Goal: Task Accomplishment & Management: Use online tool/utility

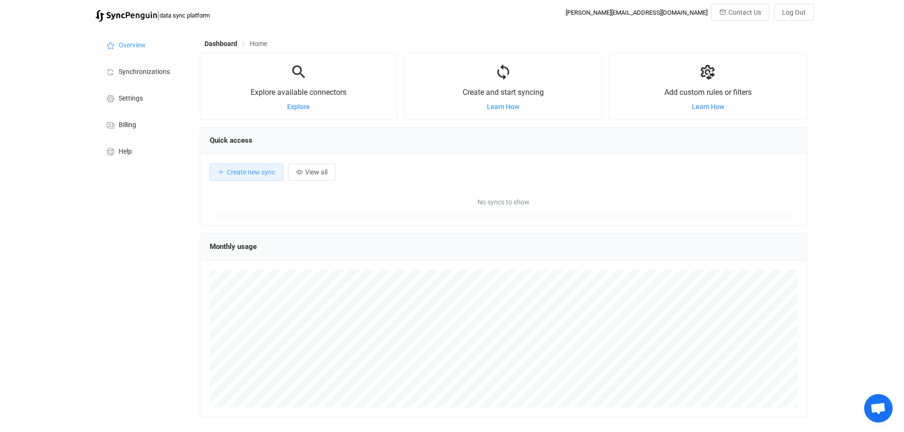
scroll to position [184, 608]
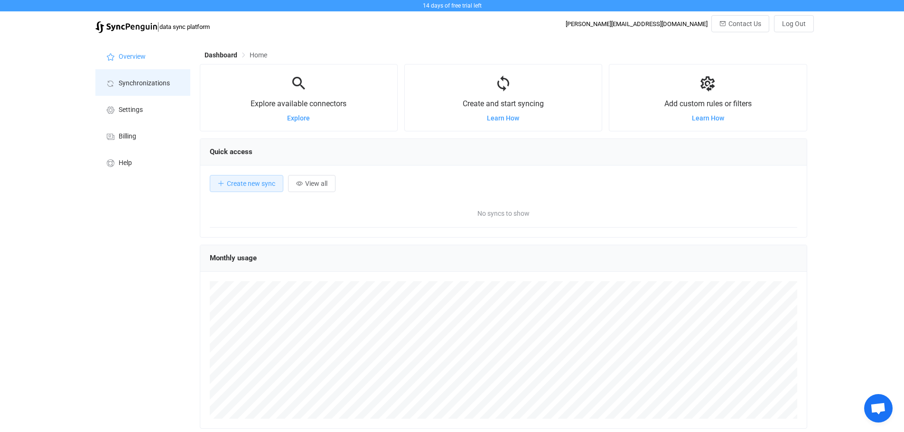
click at [154, 86] on span "Synchronizations" at bounding box center [144, 84] width 51 height 8
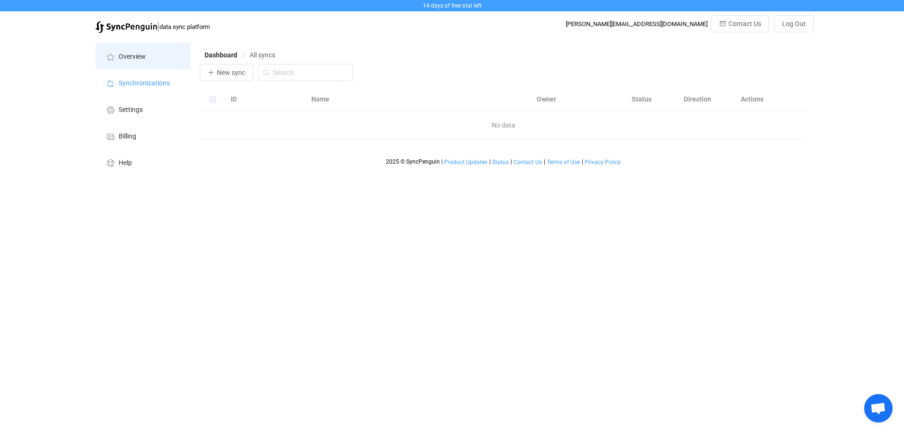
click at [149, 69] on li "Overview" at bounding box center [142, 56] width 95 height 27
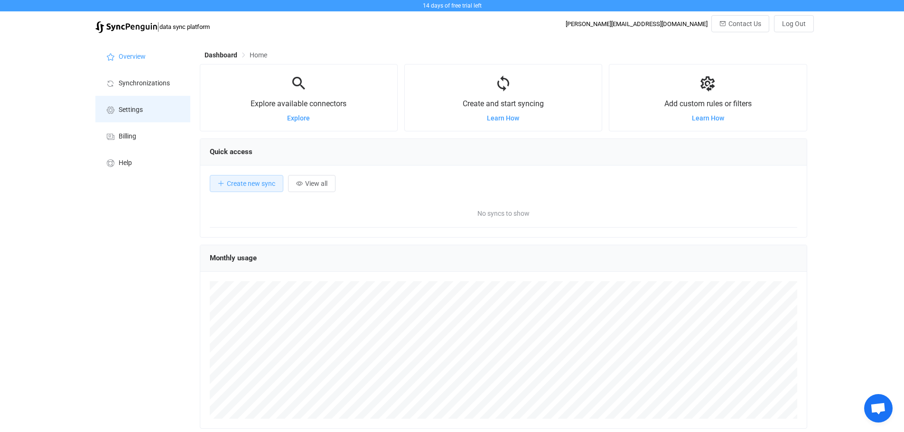
scroll to position [184, 608]
click at [145, 109] on li "Settings" at bounding box center [142, 109] width 95 height 27
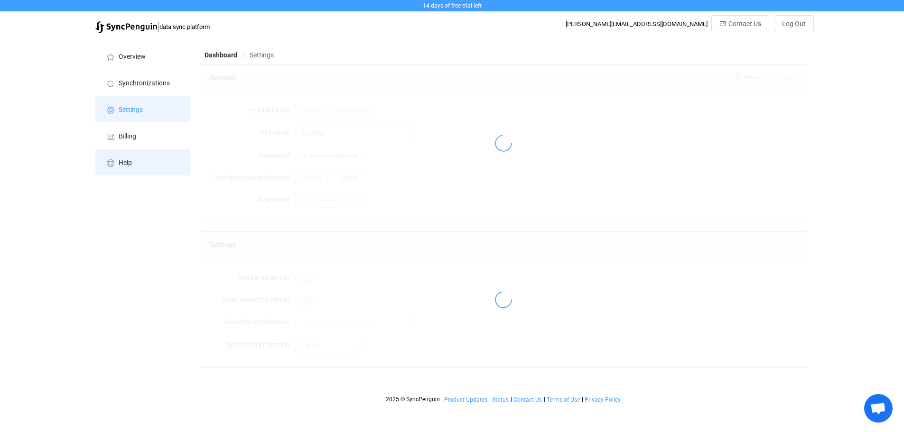
type input "[PERSON_NAME]"
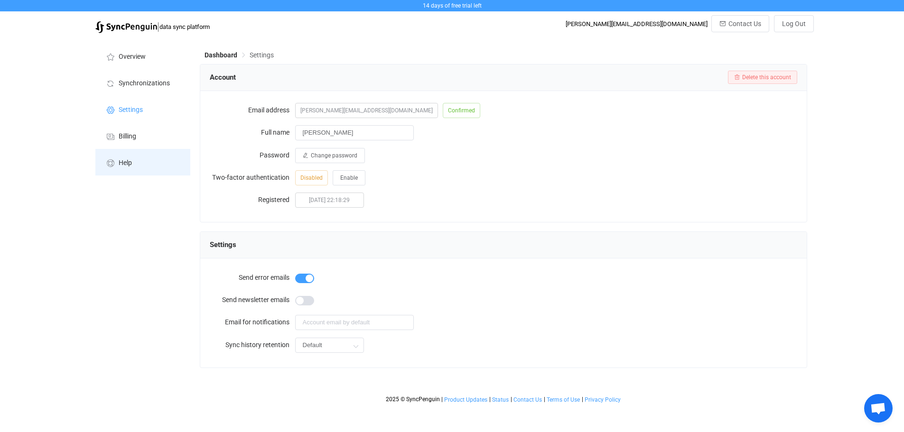
click at [148, 157] on li "Help" at bounding box center [142, 162] width 95 height 27
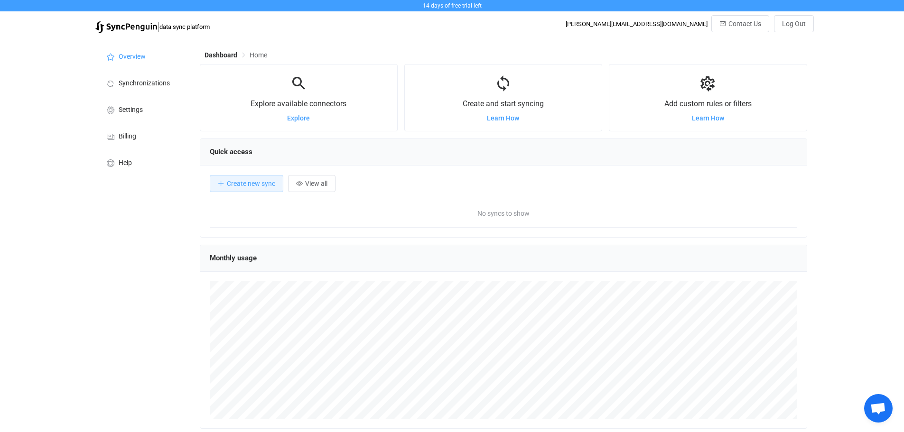
scroll to position [80, 0]
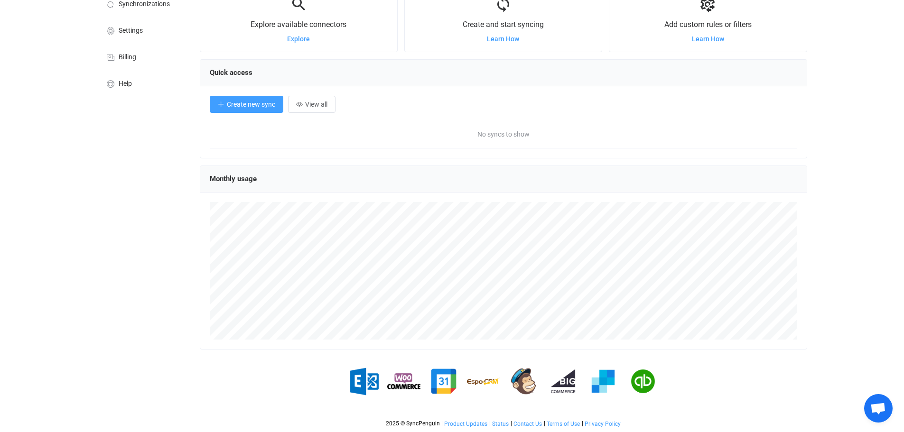
click at [258, 97] on button "Create new sync" at bounding box center [247, 104] width 74 height 17
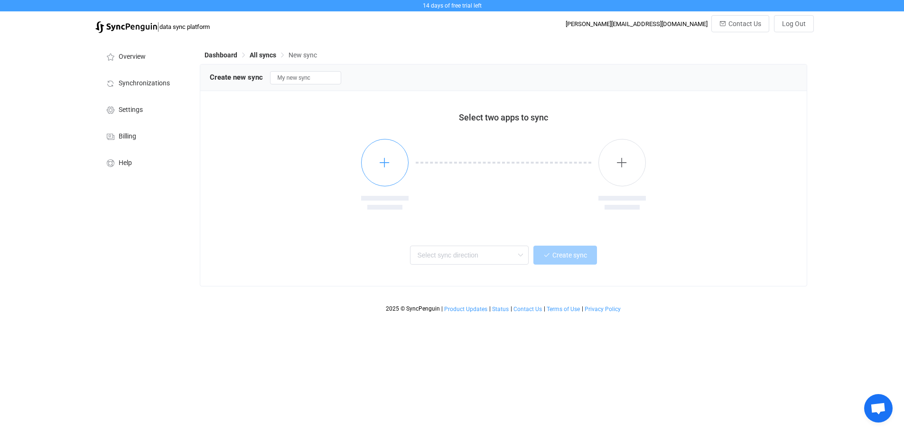
click at [391, 165] on button "button" at bounding box center [384, 162] width 47 height 47
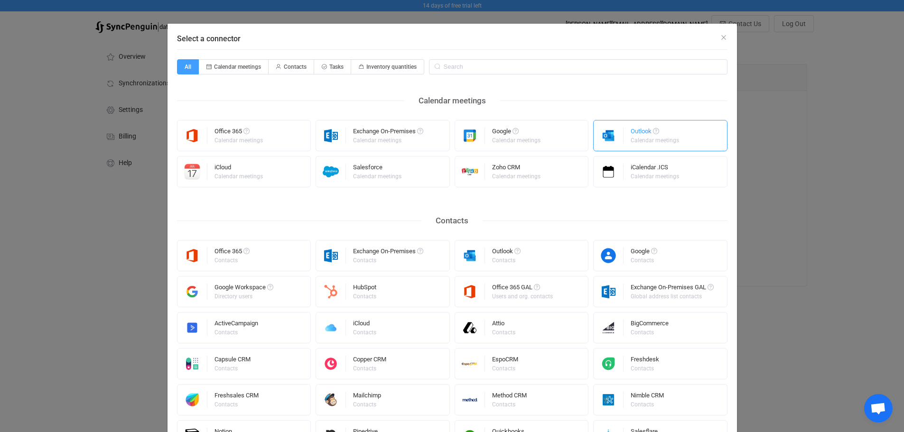
click at [607, 144] on div "Select a connector" at bounding box center [609, 136] width 30 height 30
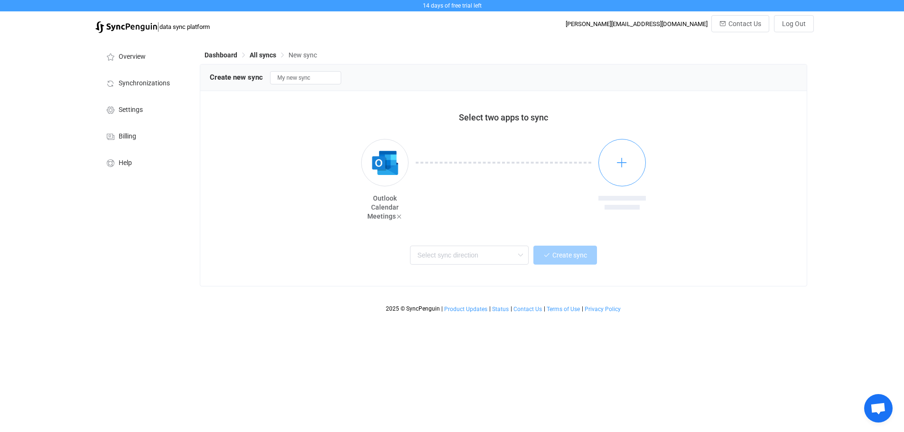
click at [628, 159] on button "button" at bounding box center [622, 162] width 47 height 47
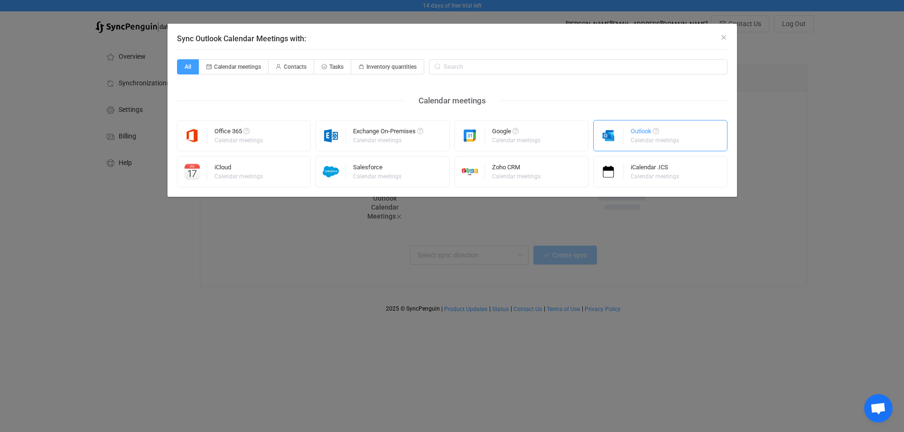
click at [632, 138] on div "Calendar meetings" at bounding box center [655, 141] width 48 height 6
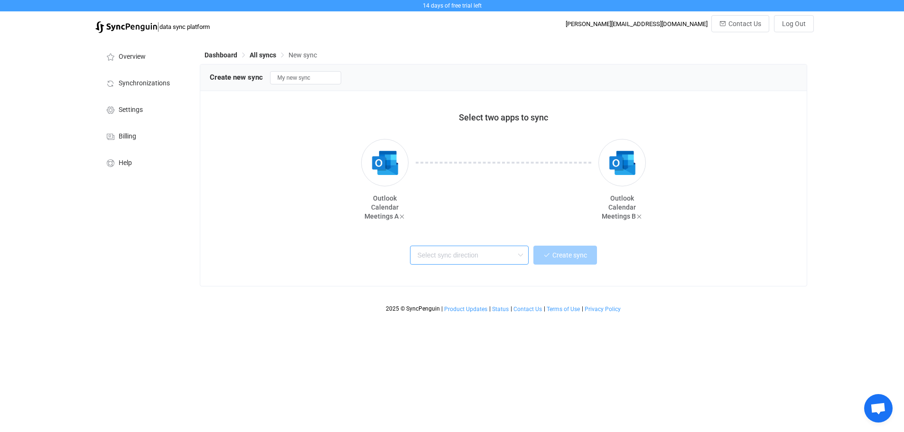
click at [471, 260] on input "text" at bounding box center [469, 255] width 119 height 19
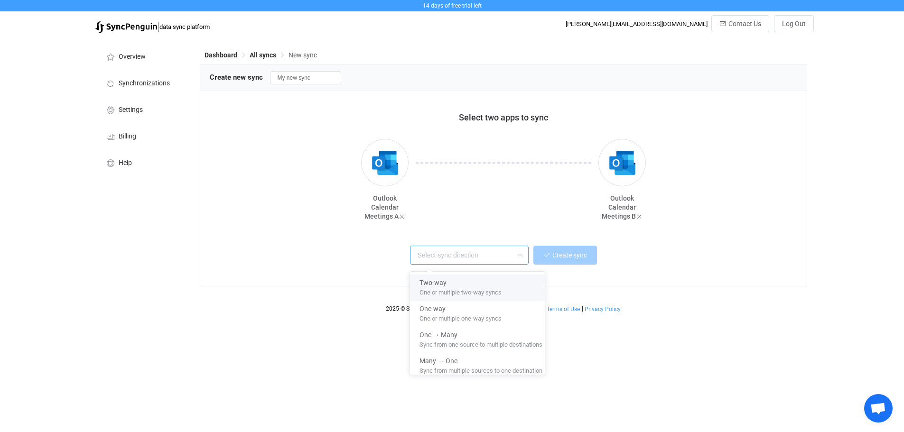
click at [483, 292] on span "One or multiple two-way syncs" at bounding box center [461, 291] width 82 height 10
type input "Two-way"
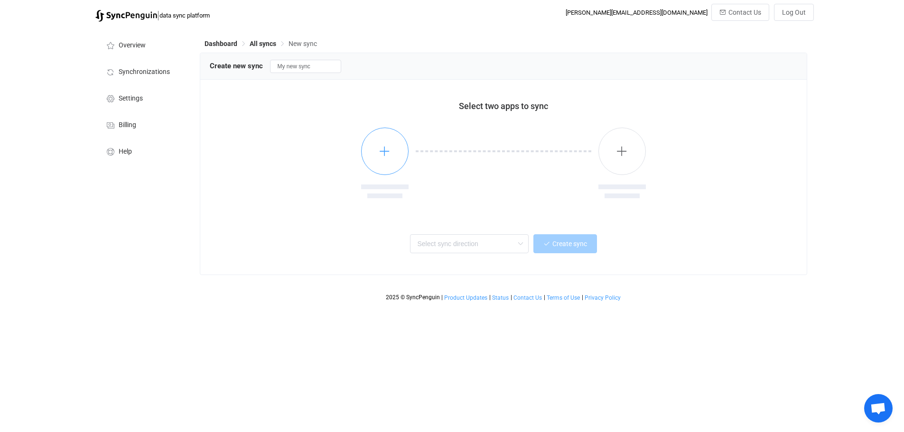
click at [382, 150] on icon "button" at bounding box center [385, 151] width 12 height 12
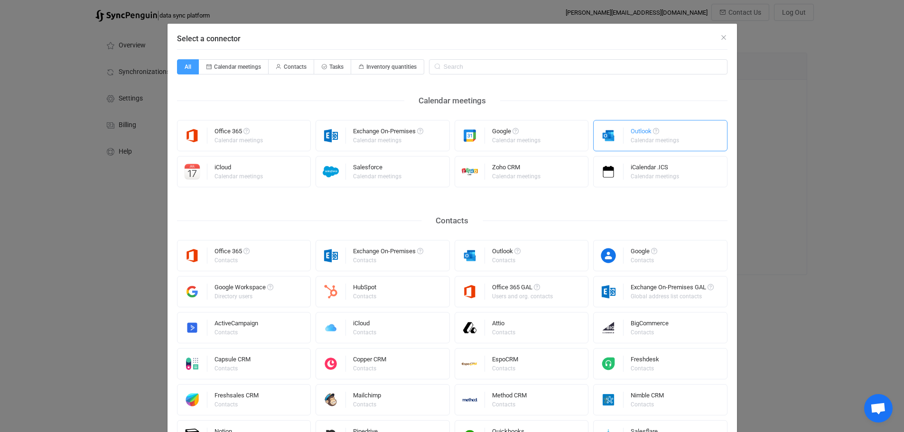
click at [616, 136] on img "Select a connector" at bounding box center [609, 136] width 30 height 16
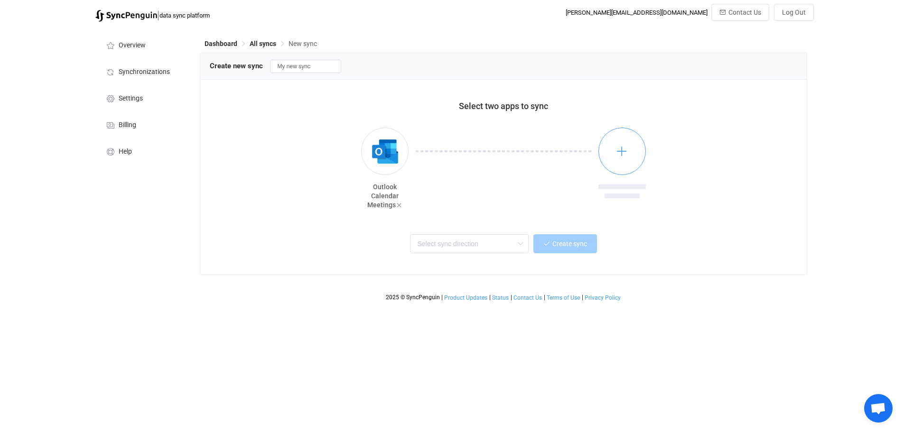
click at [621, 155] on icon "button" at bounding box center [622, 151] width 12 height 12
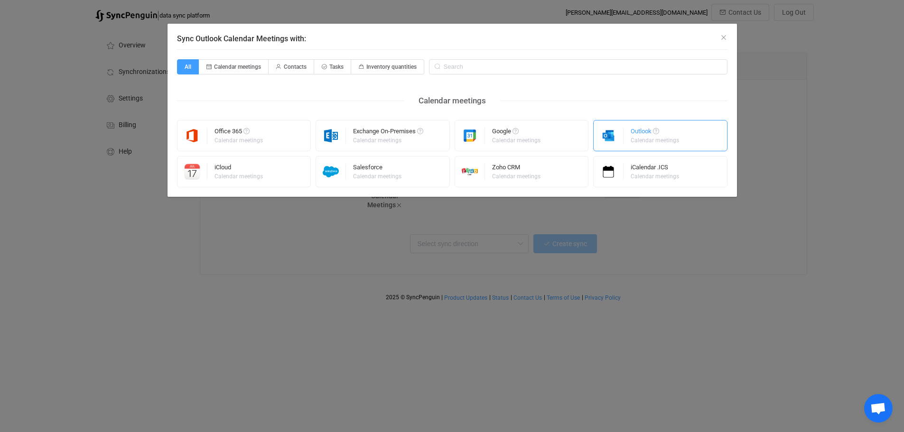
click at [634, 139] on div "Calendar meetings" at bounding box center [655, 141] width 48 height 6
